Goal: Download file/media

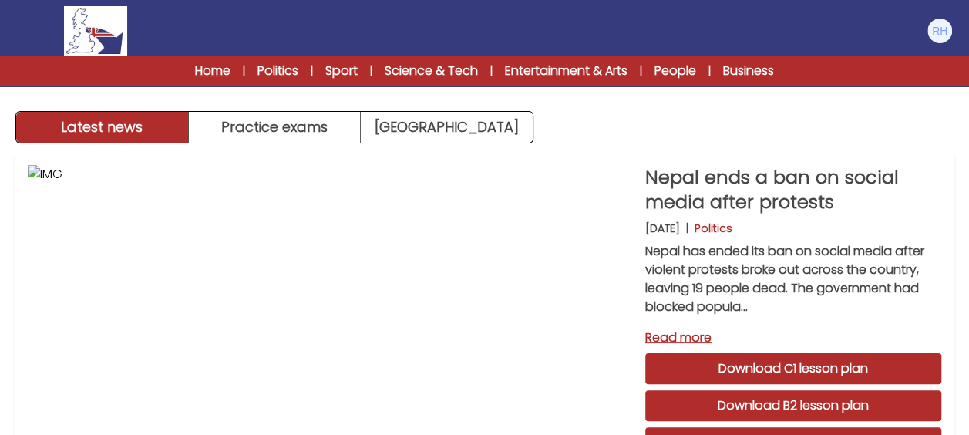
click at [210, 76] on link "Home" at bounding box center [212, 71] width 35 height 18
click at [279, 62] on link "Politics" at bounding box center [277, 71] width 41 height 18
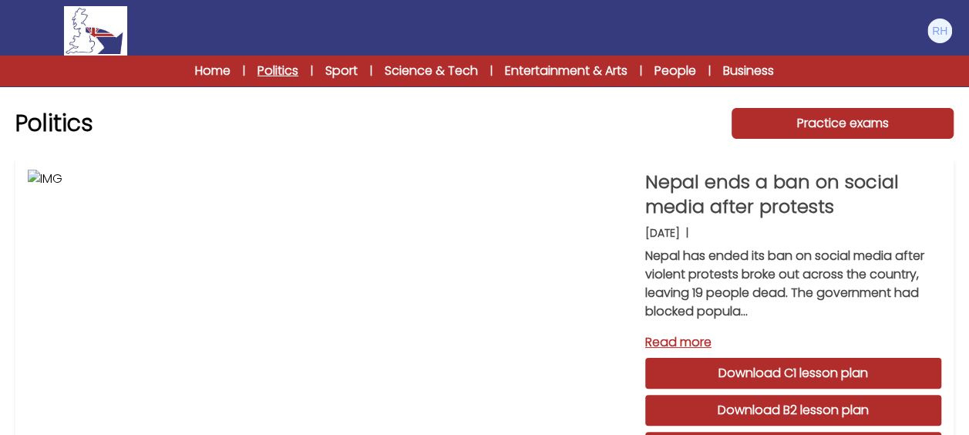
click at [275, 74] on link "Politics" at bounding box center [277, 71] width 41 height 18
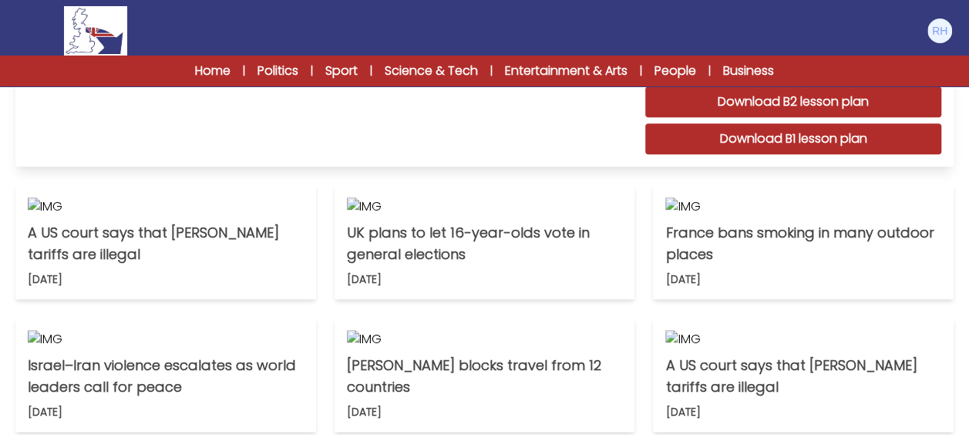
scroll to position [462, 0]
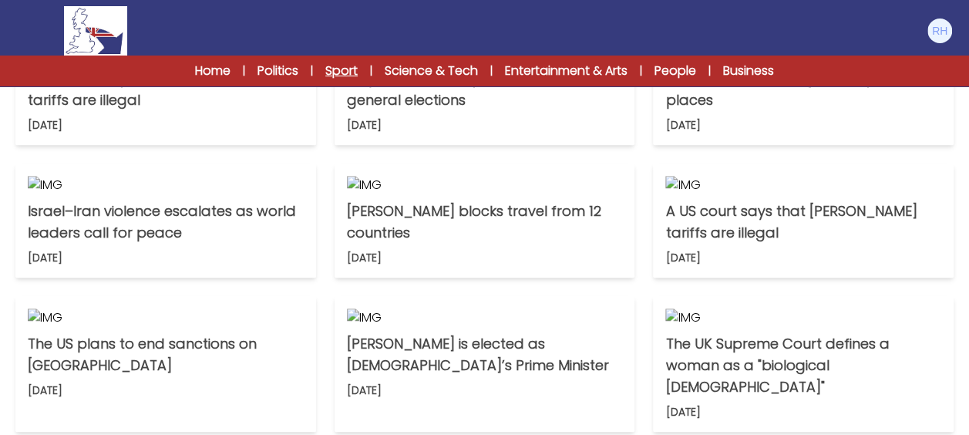
click at [336, 70] on link "Sport" at bounding box center [341, 71] width 32 height 18
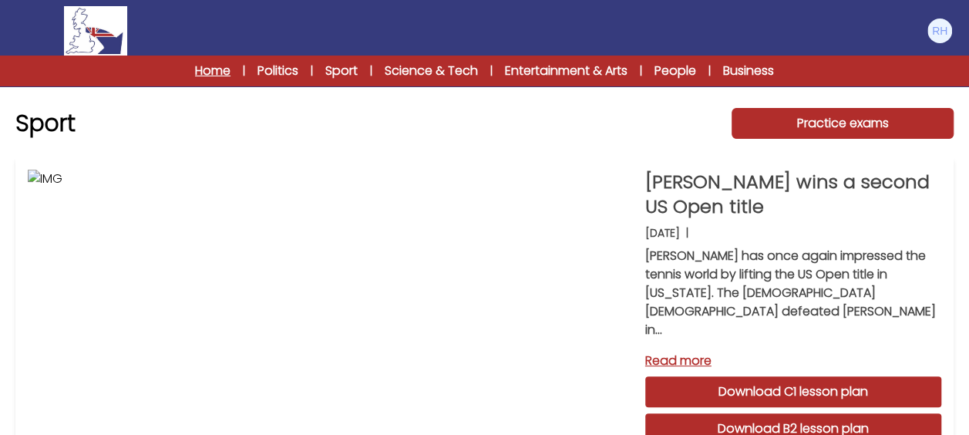
click at [195, 69] on link "Home" at bounding box center [212, 71] width 35 height 18
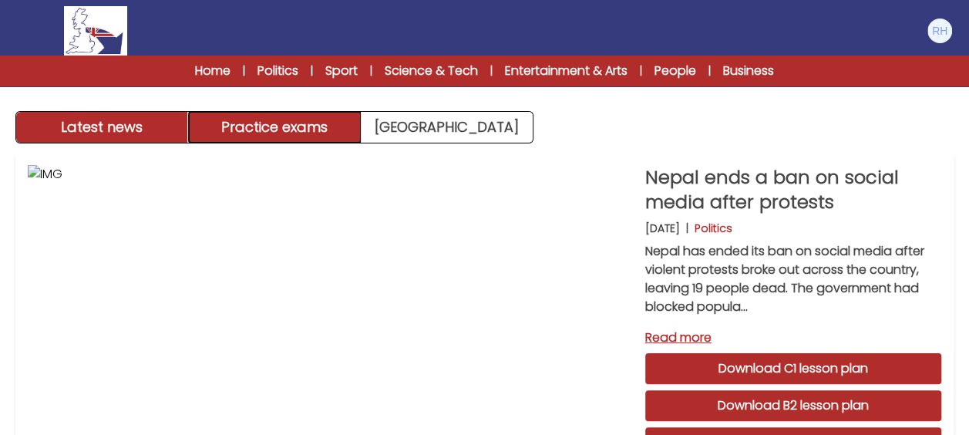
click at [269, 129] on button "Practice exams" at bounding box center [275, 127] width 173 height 31
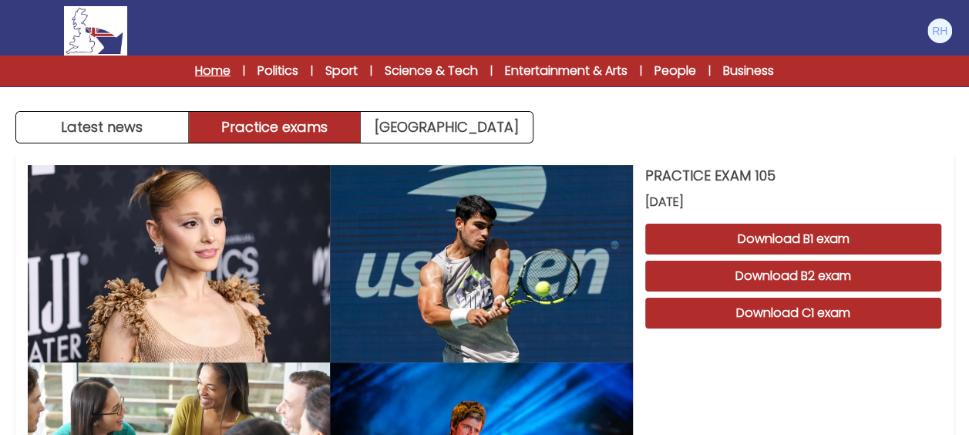
click at [203, 66] on link "Home" at bounding box center [212, 71] width 35 height 18
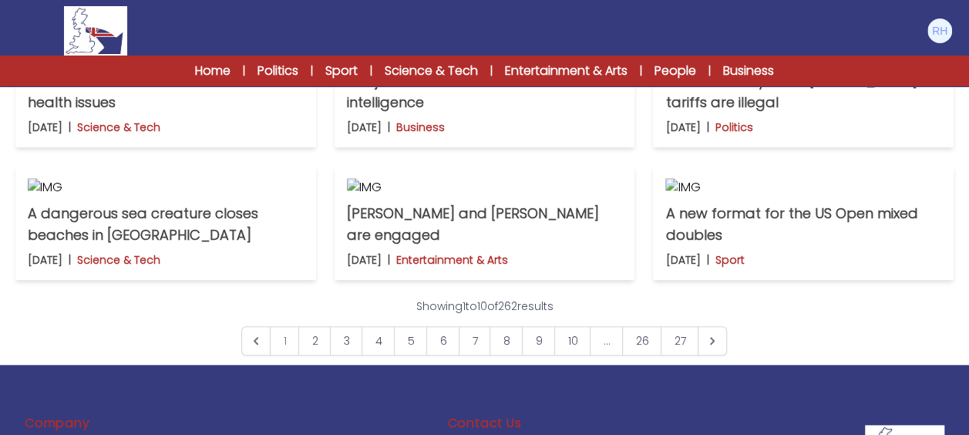
scroll to position [617, 0]
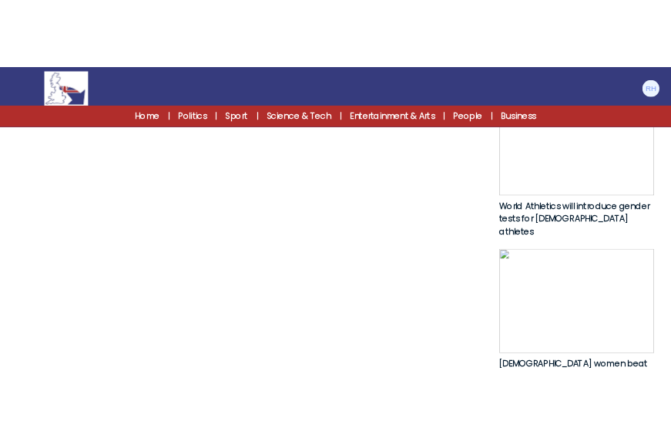
scroll to position [1002, 0]
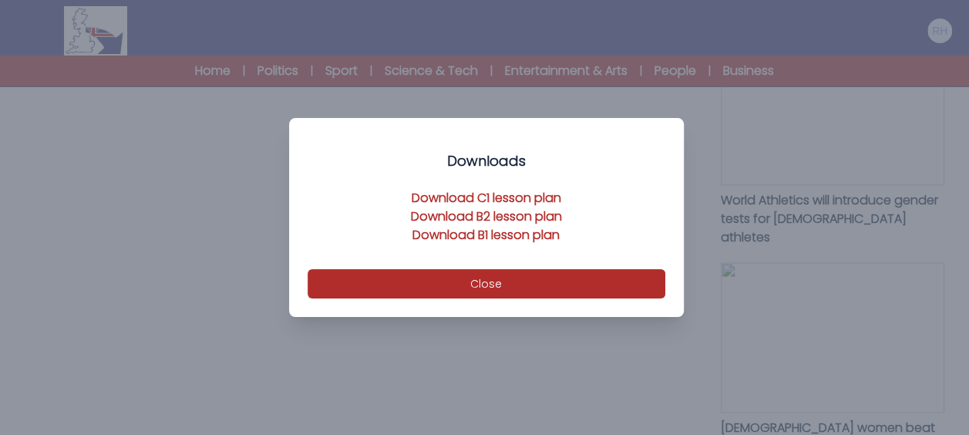
click at [512, 193] on link "Download C1 lesson plan" at bounding box center [487, 198] width 150 height 18
